Goal: Ask a question

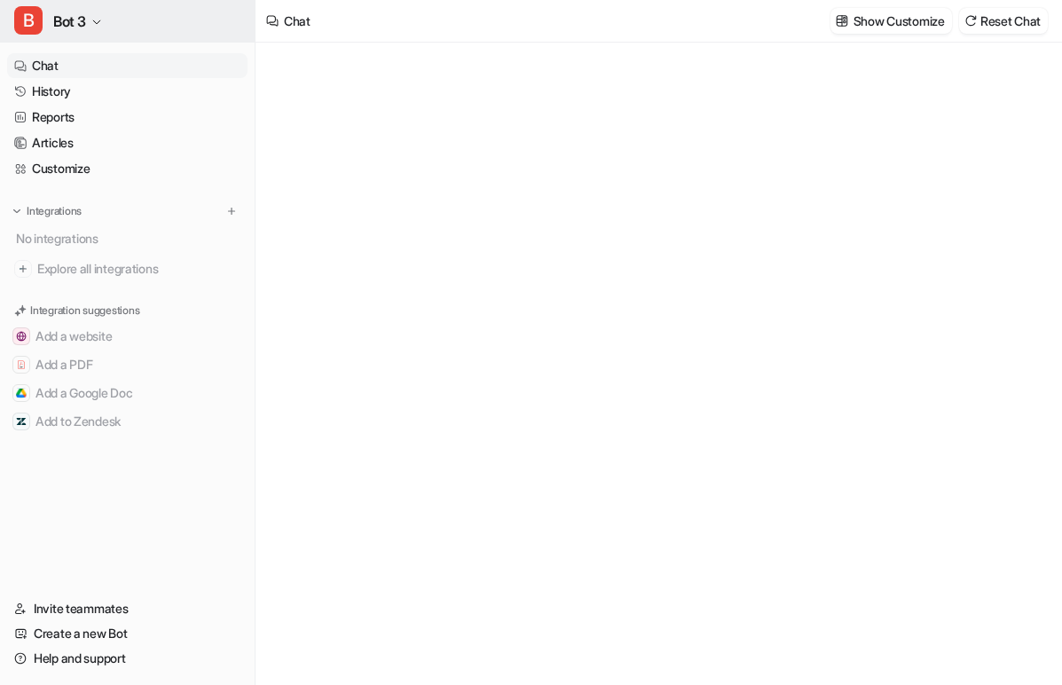
type textarea "**********"
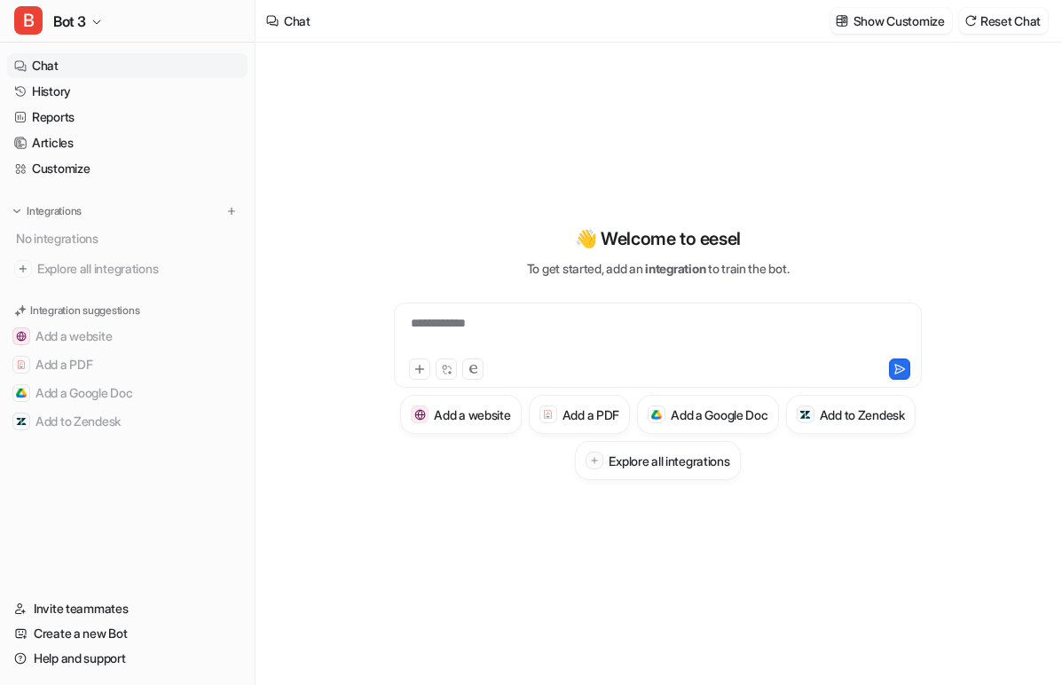
click at [408, 339] on div "**********" at bounding box center [657, 334] width 519 height 41
click at [363, 317] on div "**********" at bounding box center [658, 352] width 653 height 255
